Goal: Check status: Check status

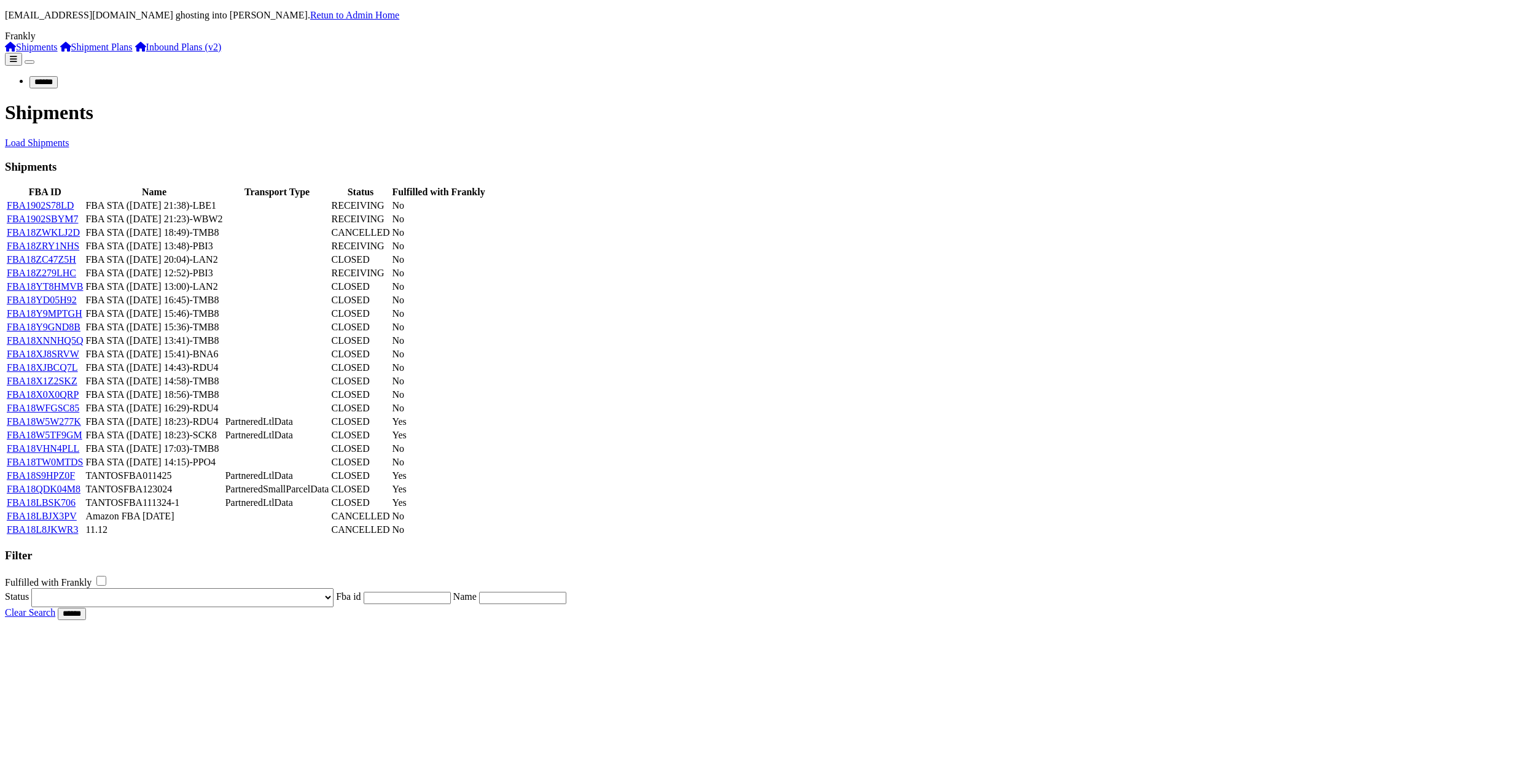
click at [74, 200] on link "FBA1902S78LD" at bounding box center [40, 205] width 67 height 10
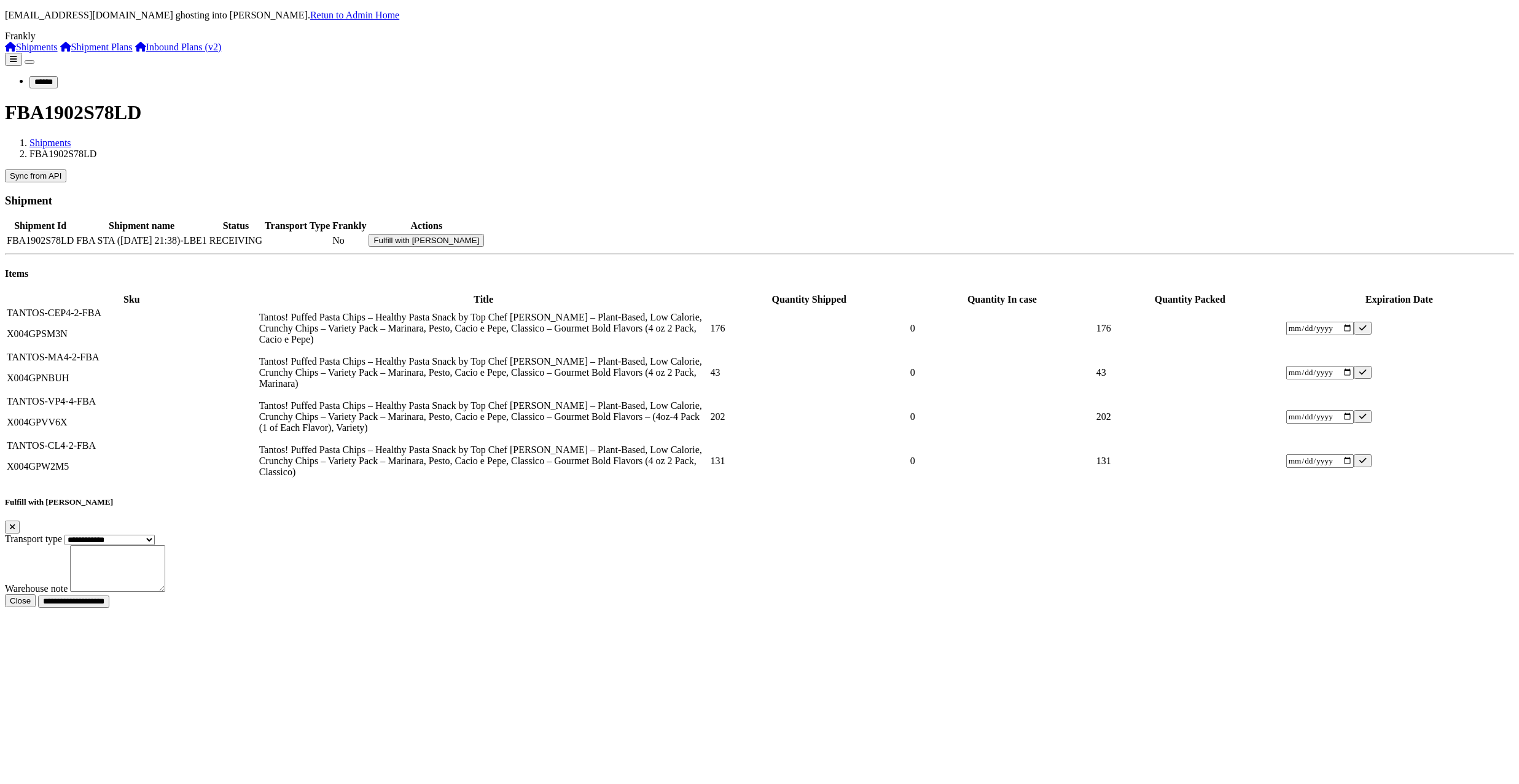
click at [58, 52] on link "Shipments" at bounding box center [31, 47] width 53 height 10
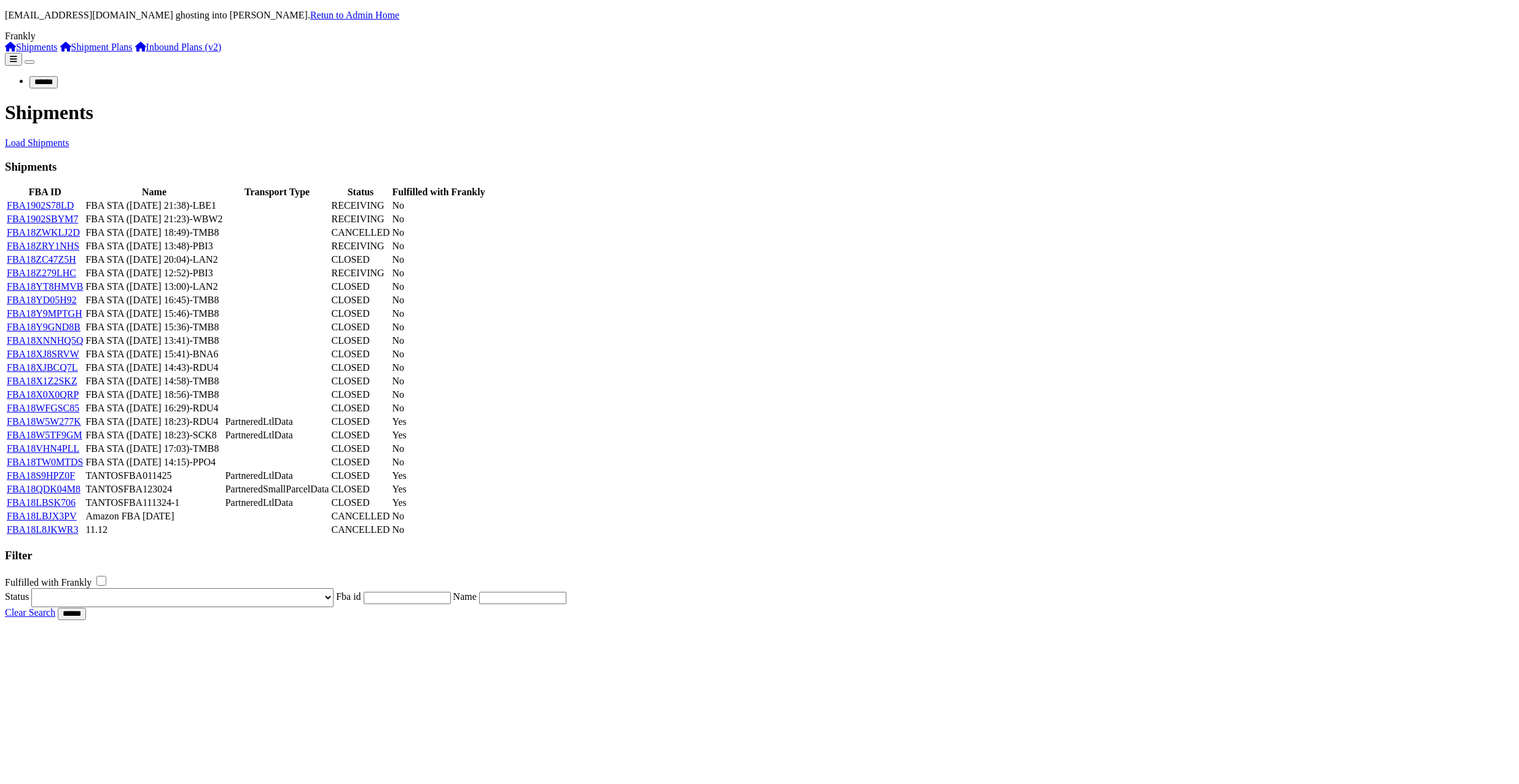
click at [17, 56] on icon at bounding box center [13, 59] width 8 height 8
click at [22, 53] on button at bounding box center [13, 59] width 17 height 13
click at [21, 42] on div "Frankly" at bounding box center [759, 36] width 1509 height 11
click at [20, 41] on div "Frankly" at bounding box center [759, 36] width 1509 height 11
